Goal: Task Accomplishment & Management: Use online tool/utility

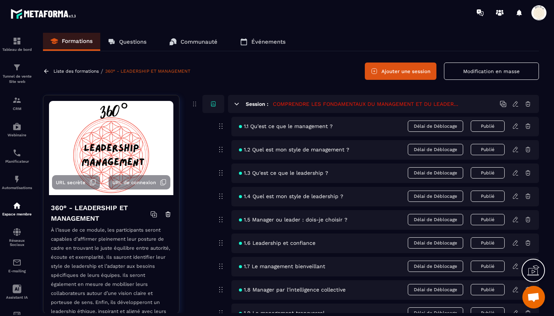
scroll to position [7900, 0]
click at [15, 73] on div "Tunnel de vente Site web" at bounding box center [17, 73] width 30 height 21
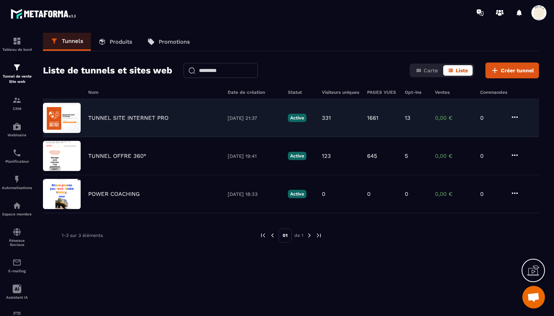
click at [130, 118] on p "TUNNEL SITE INTERNET PRO" at bounding box center [128, 118] width 80 height 7
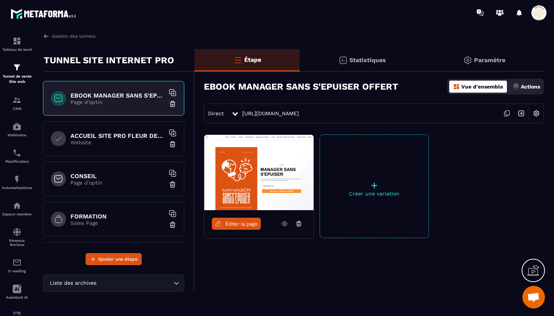
click at [92, 174] on h6 "CONSEIL" at bounding box center [117, 176] width 94 height 7
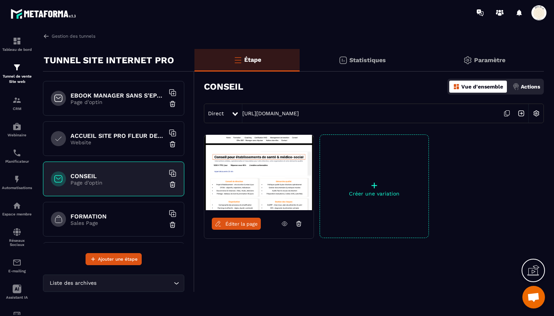
click at [242, 224] on span "Éditer la page" at bounding box center [241, 224] width 32 height 6
